Goal: Use online tool/utility: Utilize a website feature to perform a specific function

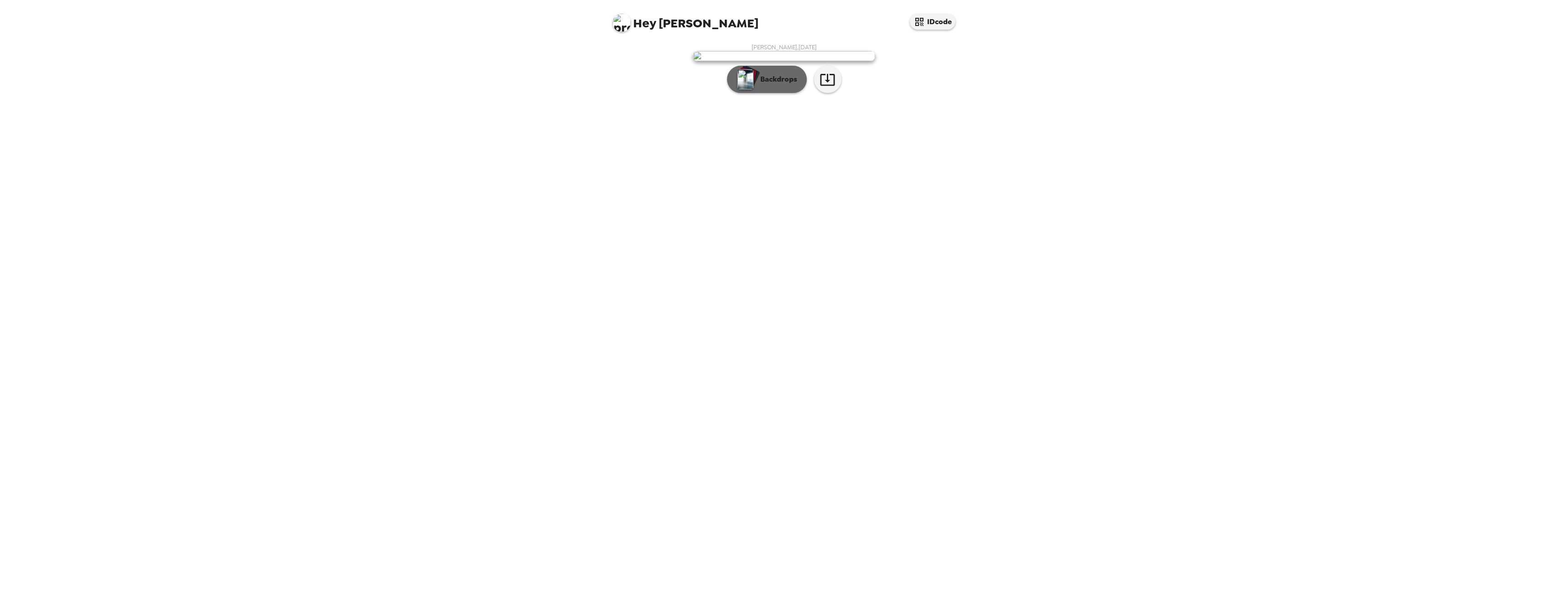
click at [783, 93] on button "Backdrops" at bounding box center [767, 79] width 79 height 27
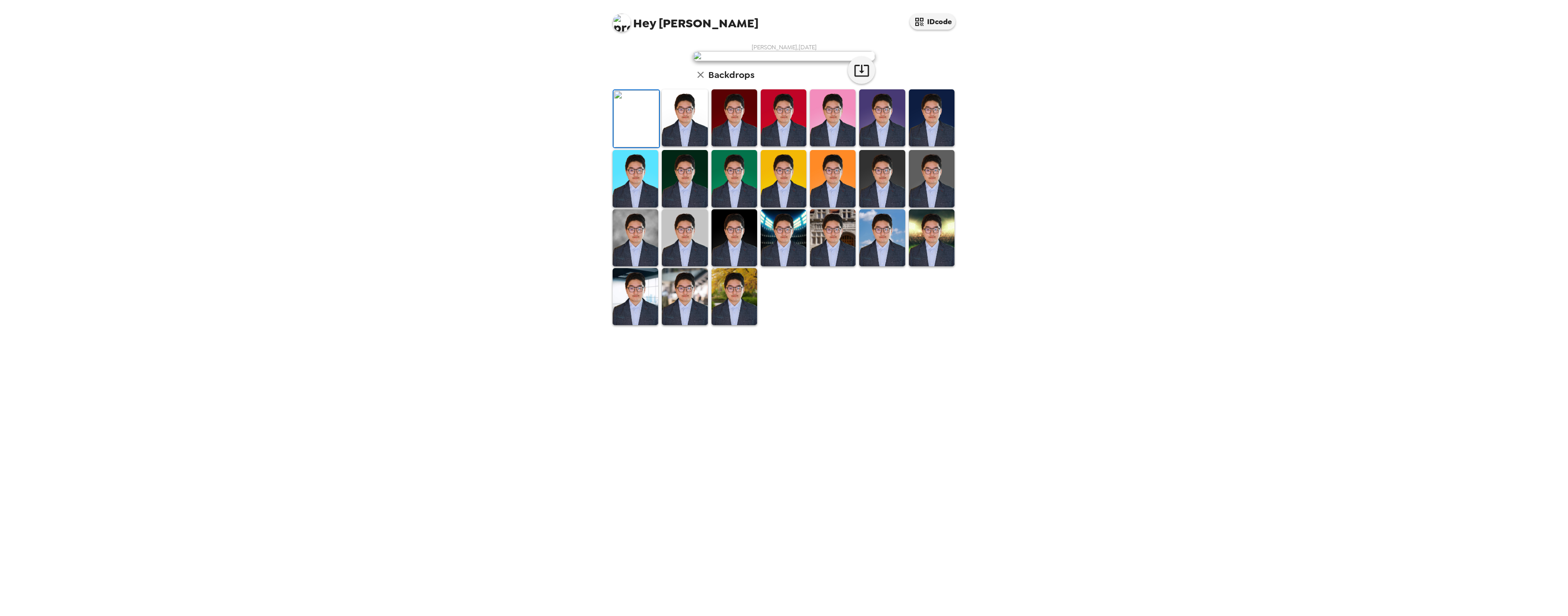
click at [690, 146] on img at bounding box center [684, 118] width 45 height 57
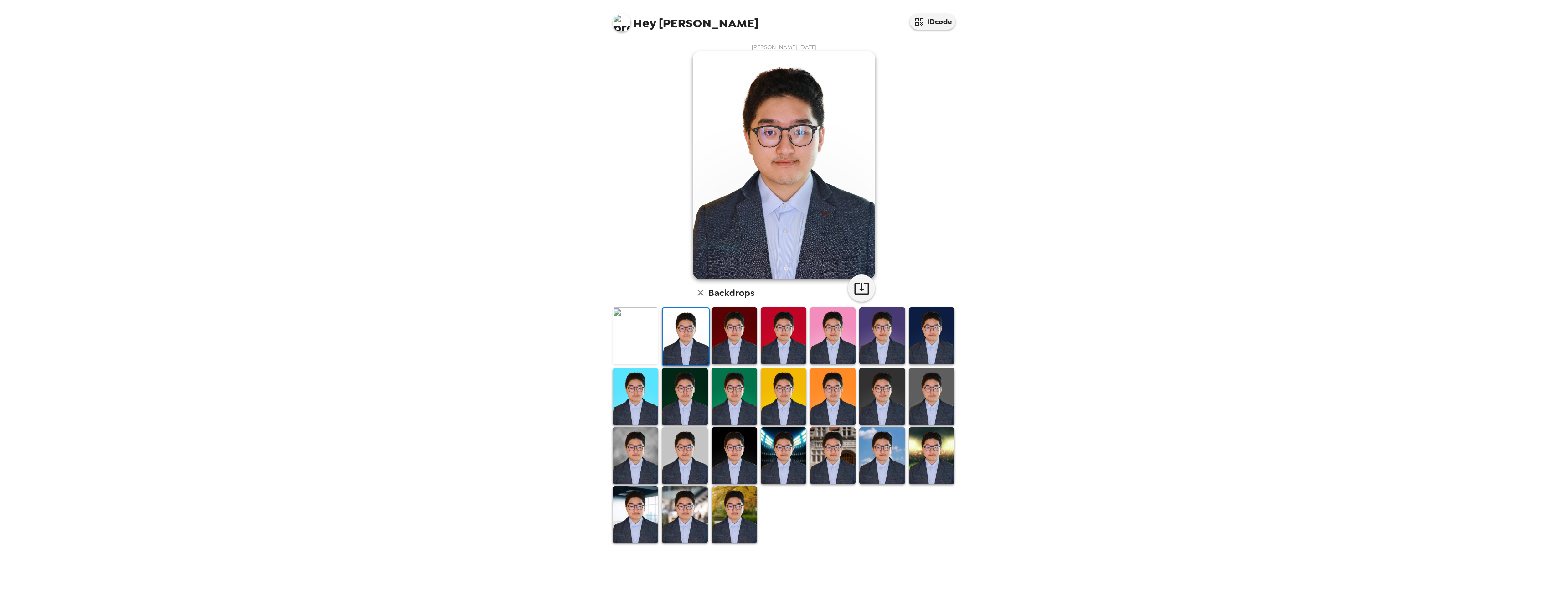
click at [833, 467] on img at bounding box center [833, 456] width 45 height 57
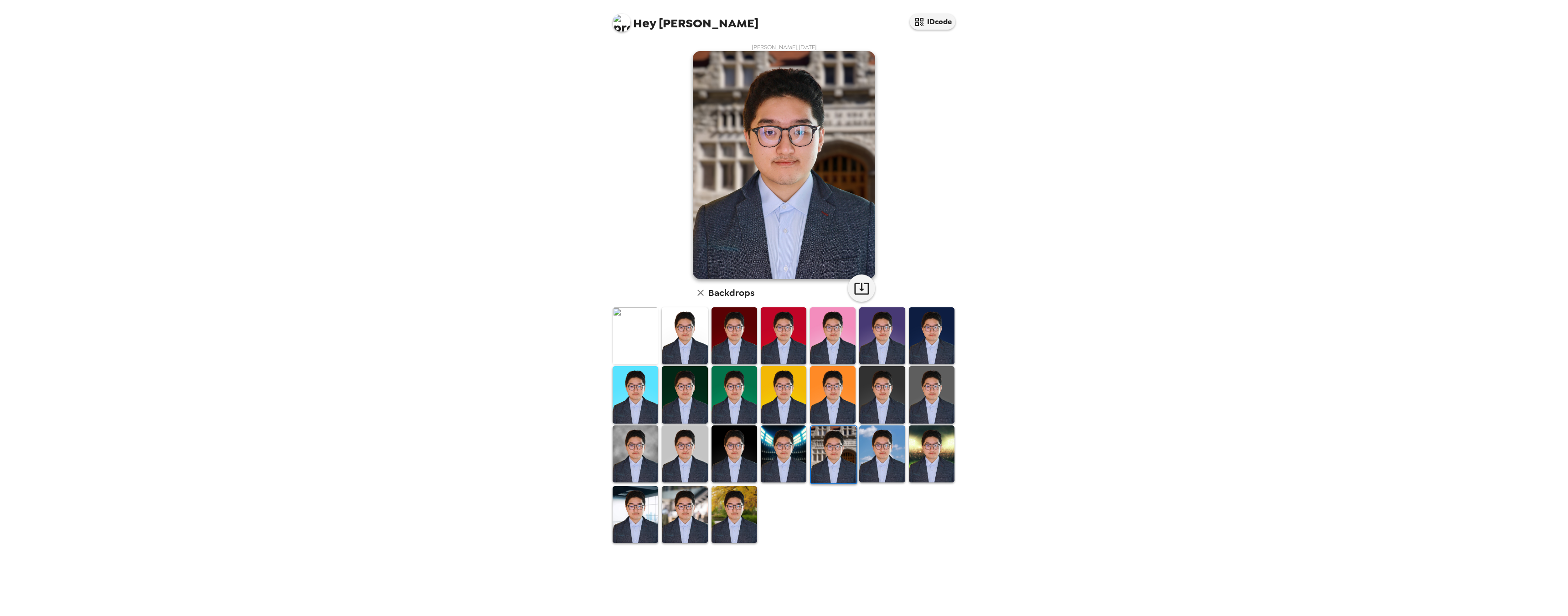
click at [883, 461] on img at bounding box center [882, 454] width 45 height 57
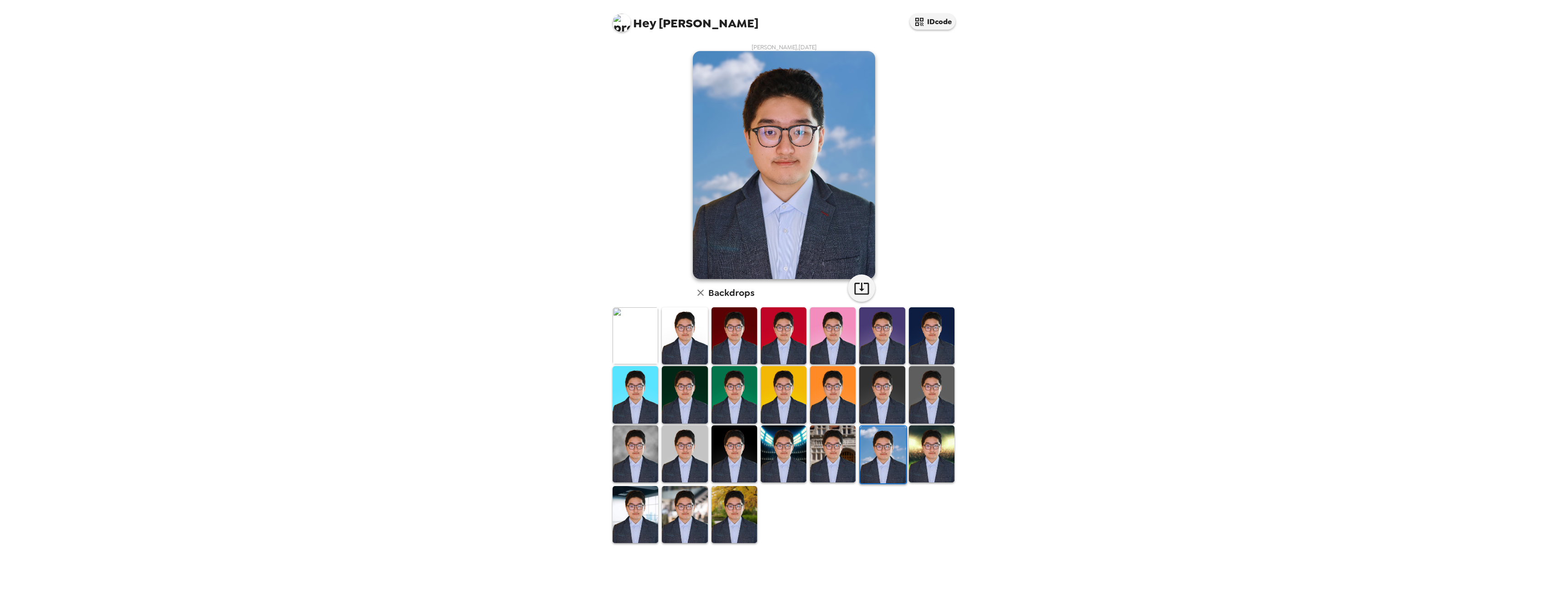
click at [926, 464] on img at bounding box center [932, 454] width 45 height 57
